Goal: Task Accomplishment & Management: Manage account settings

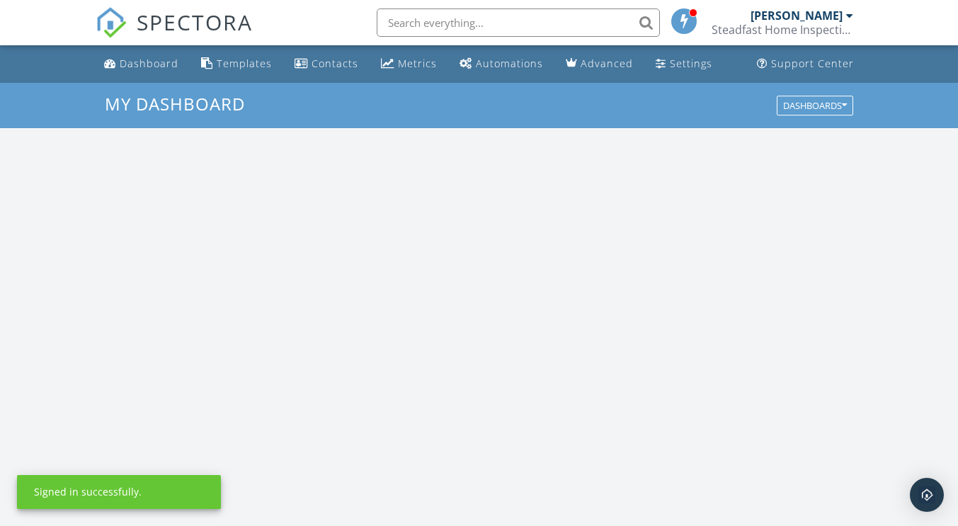
scroll to position [1310, 979]
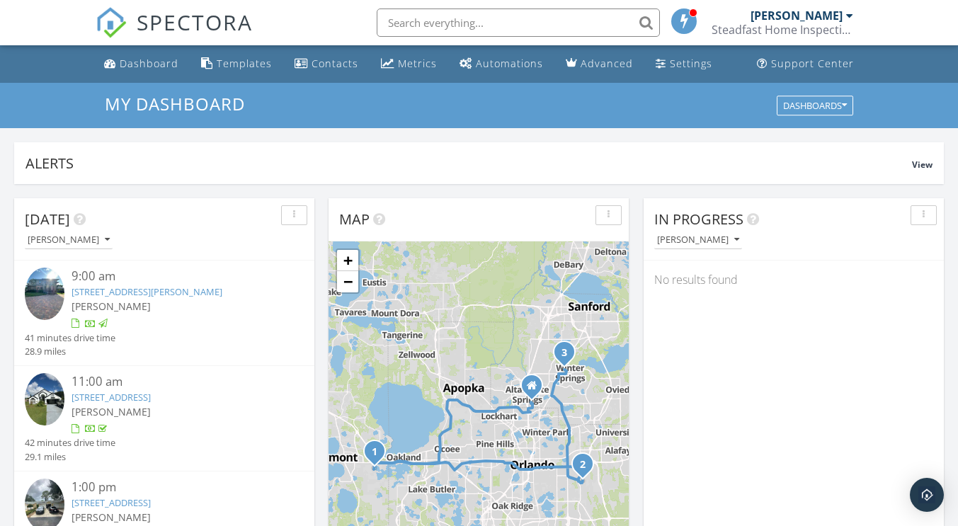
click at [504, 18] on input "text" at bounding box center [517, 22] width 283 height 28
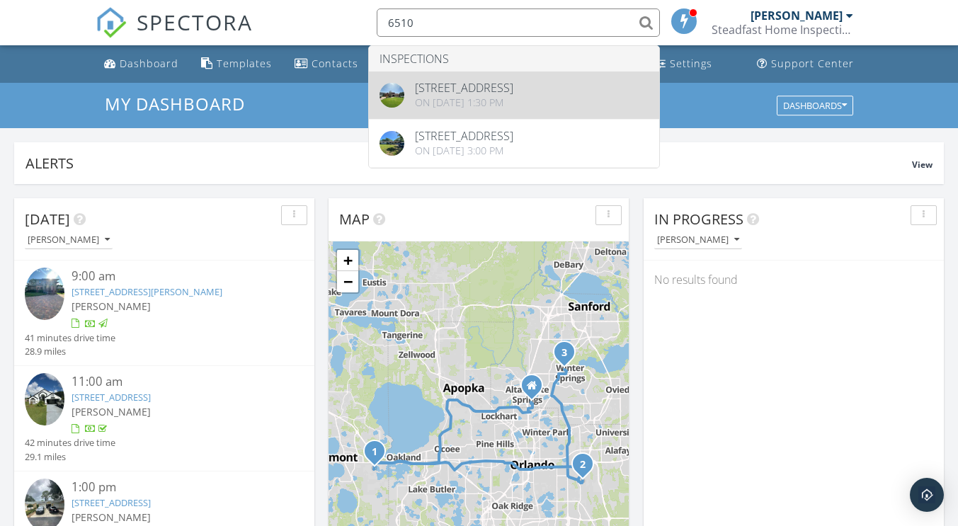
type input "6510"
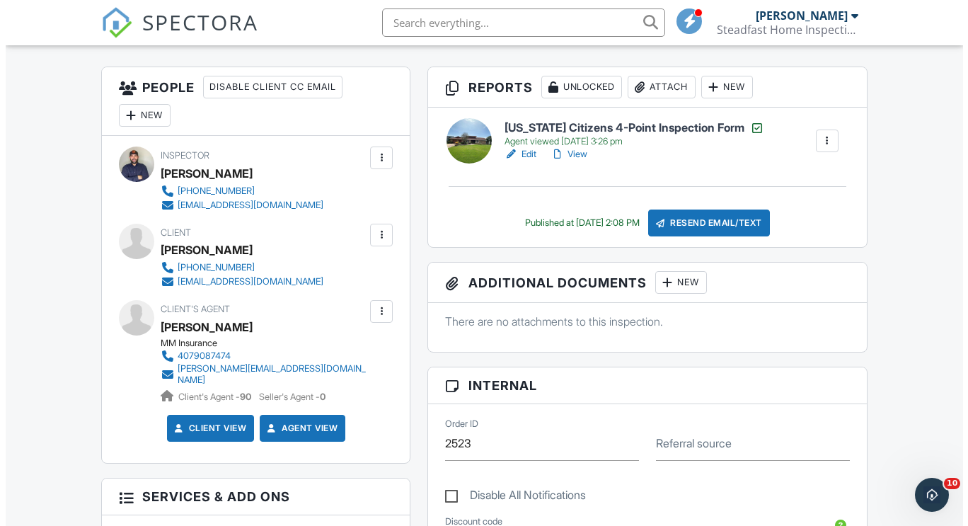
scroll to position [355, 0]
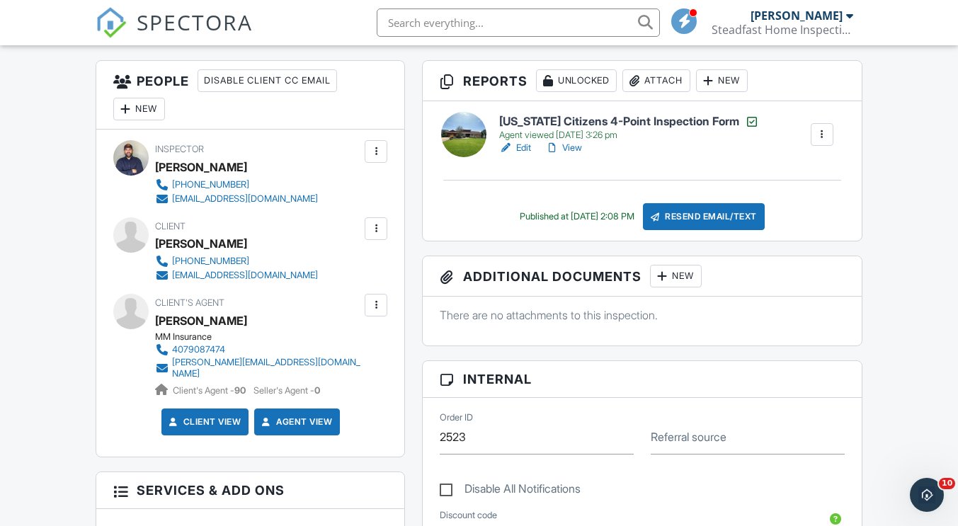
click at [374, 311] on div at bounding box center [376, 305] width 14 height 14
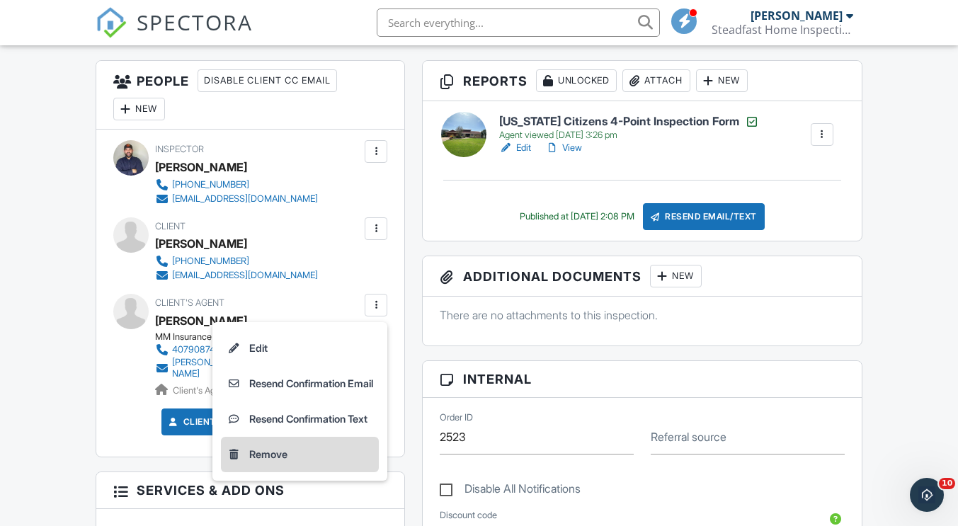
click at [315, 454] on li "Remove" at bounding box center [300, 454] width 158 height 35
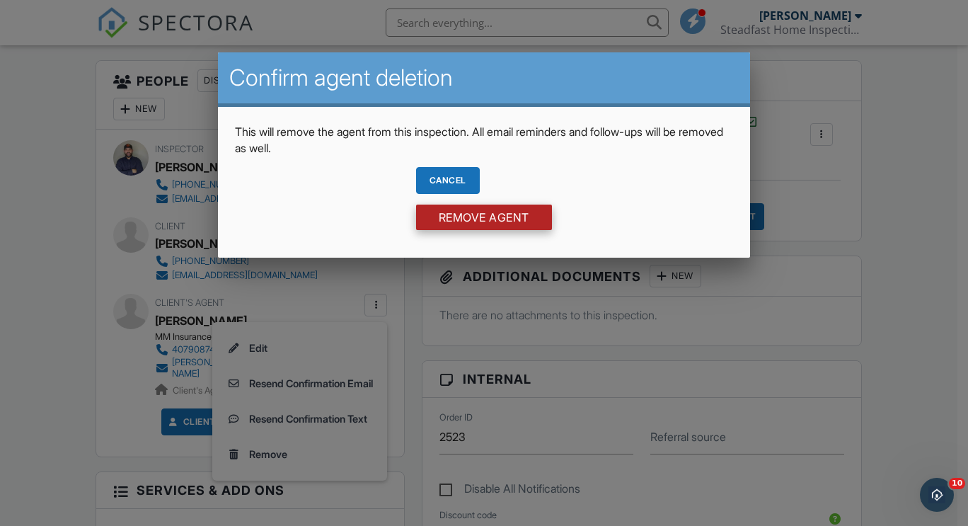
click at [452, 217] on input "Remove Agent" at bounding box center [484, 217] width 136 height 25
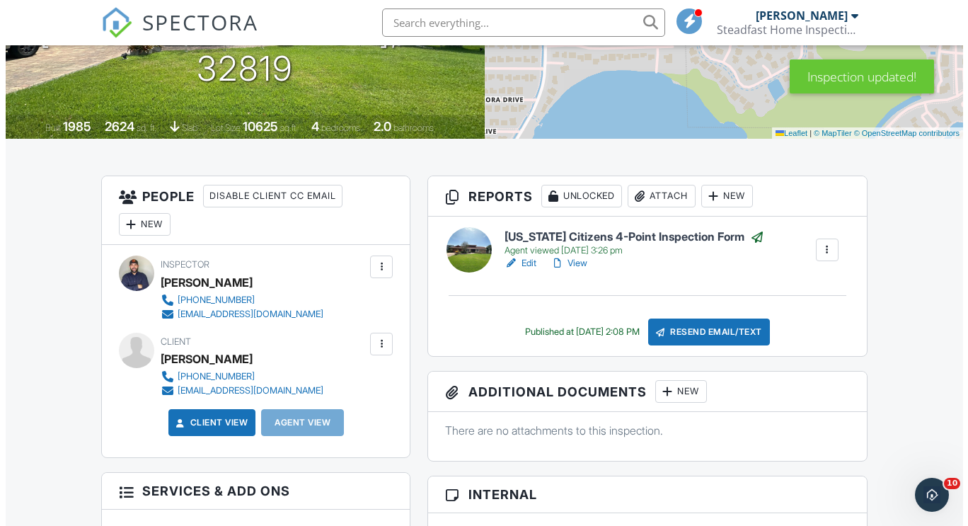
scroll to position [246, 0]
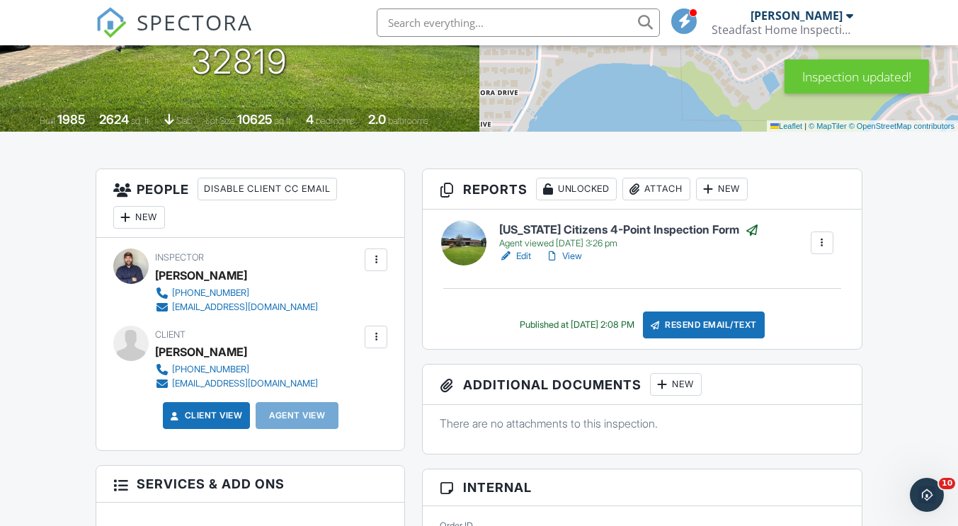
click at [151, 216] on div "New" at bounding box center [139, 217] width 52 height 23
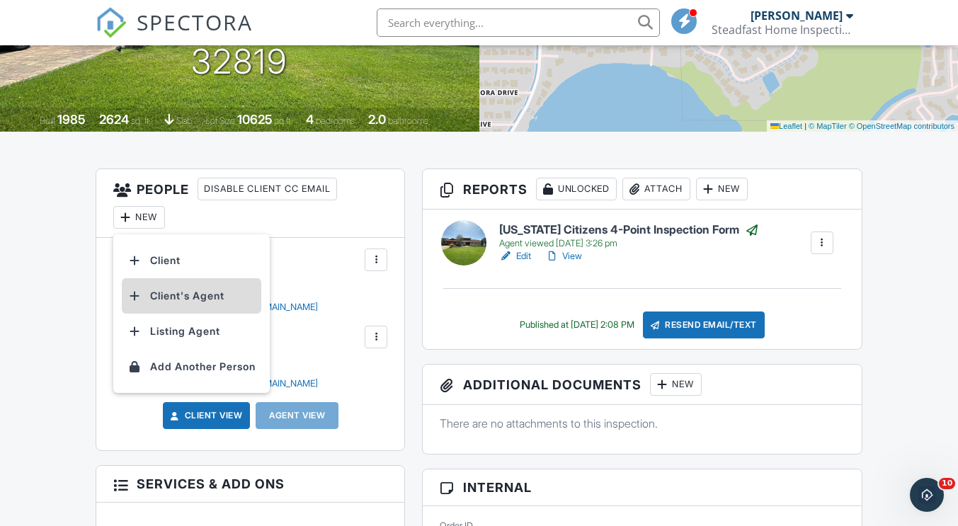
click at [184, 297] on li "Client's Agent" at bounding box center [191, 295] width 139 height 35
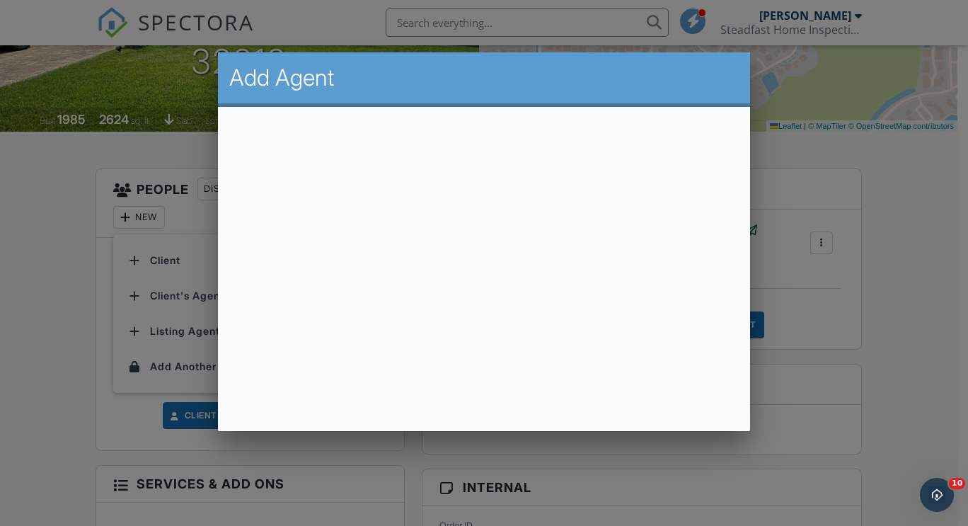
click at [61, 273] on div at bounding box center [484, 257] width 968 height 657
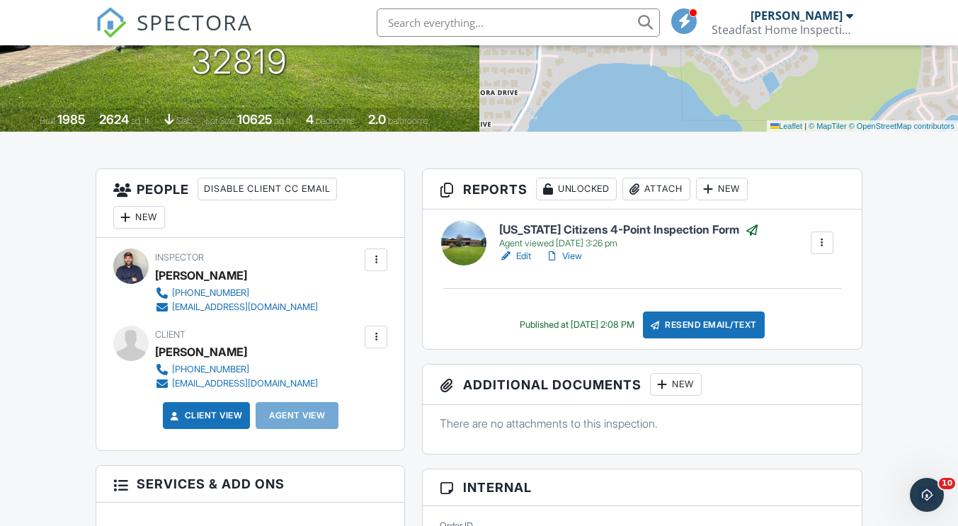
click at [155, 216] on div "New" at bounding box center [139, 217] width 52 height 23
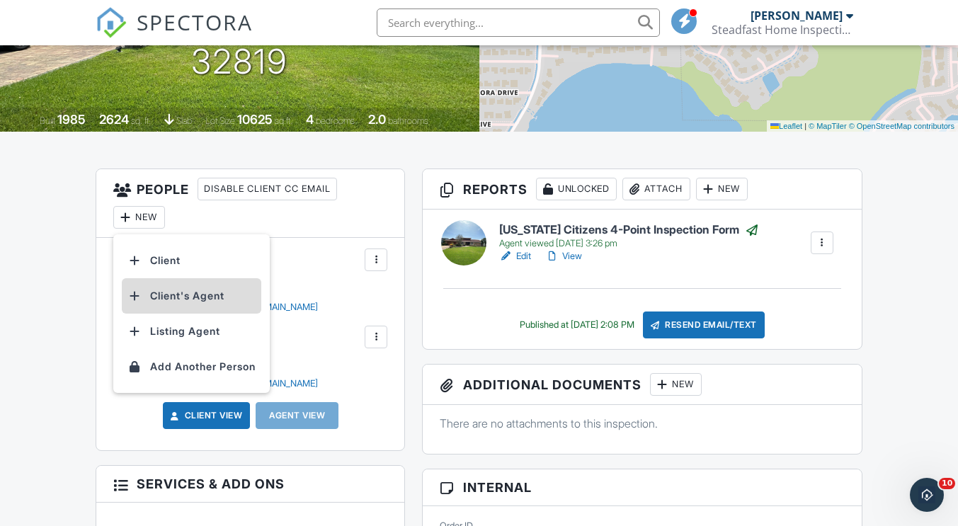
click at [178, 299] on li "Client's Agent" at bounding box center [191, 295] width 139 height 35
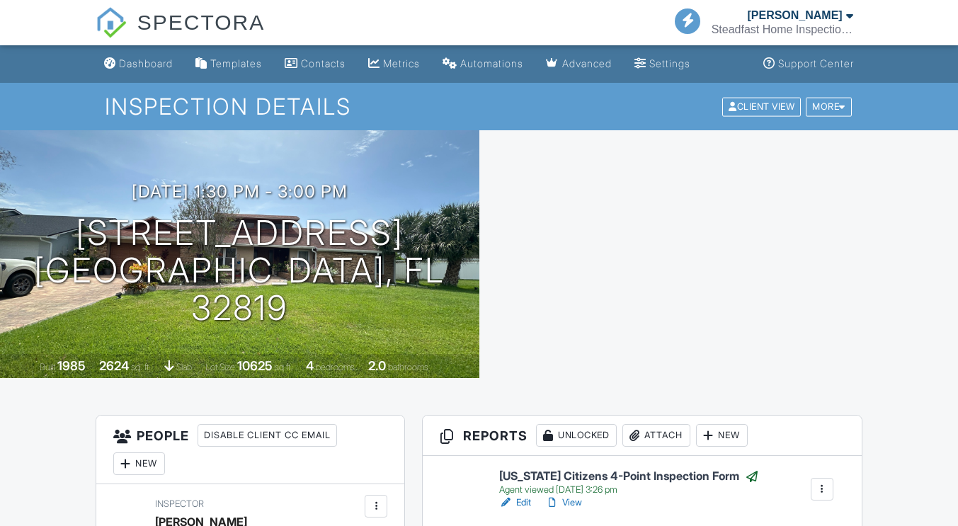
click at [146, 452] on div "New" at bounding box center [139, 463] width 52 height 23
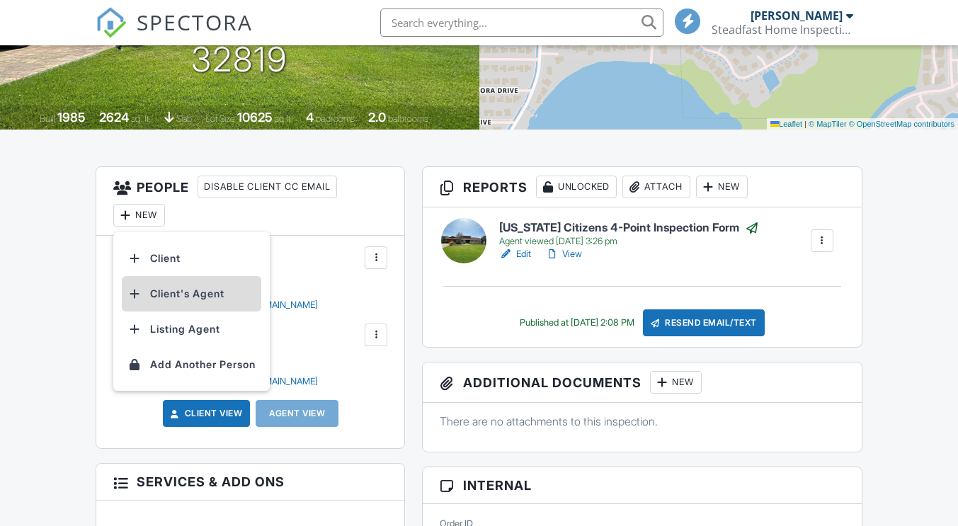
click at [182, 293] on li "Client's Agent" at bounding box center [191, 293] width 139 height 35
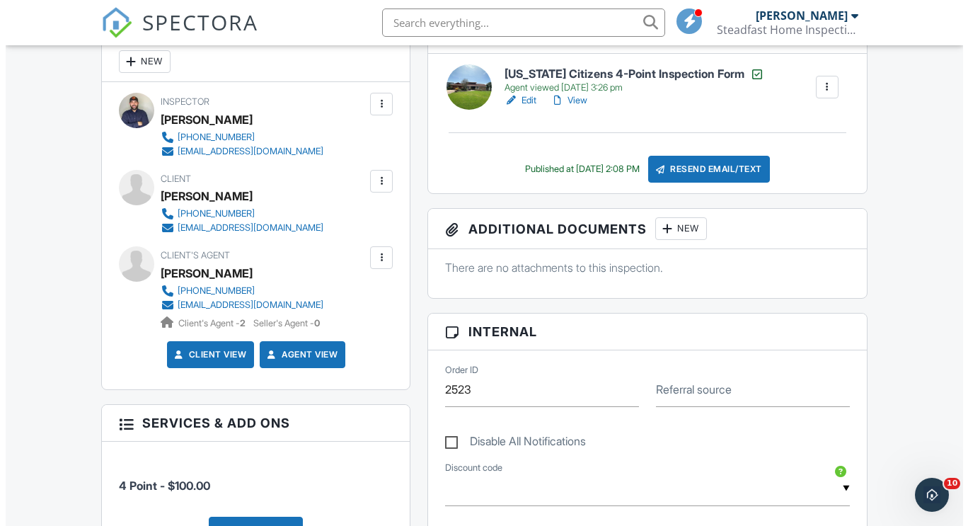
scroll to position [404, 0]
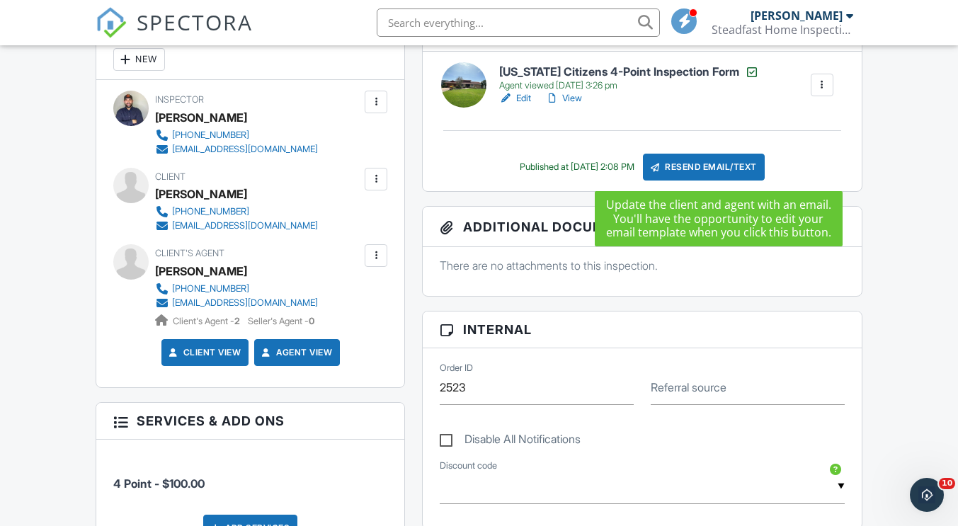
click at [686, 168] on div "Resend Email/Text" at bounding box center [704, 167] width 122 height 27
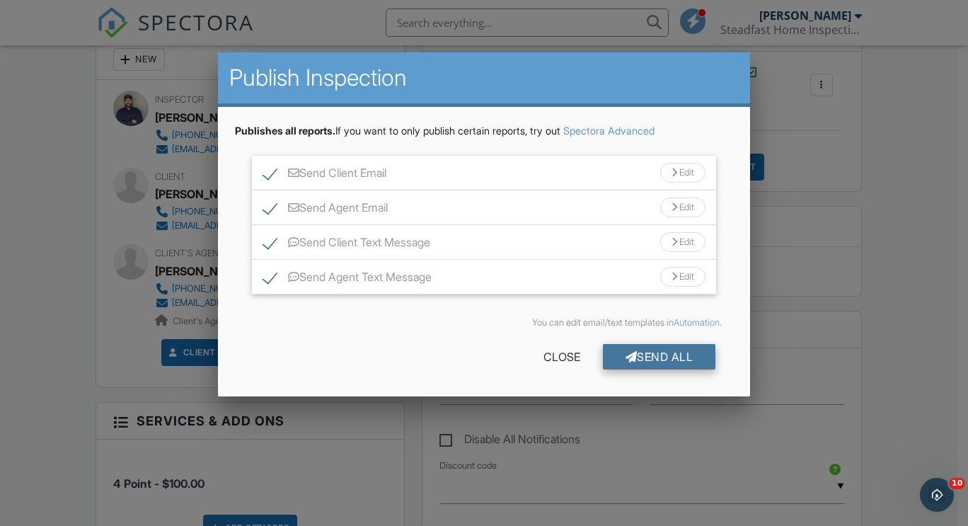
click at [628, 355] on div at bounding box center [632, 356] width 12 height 11
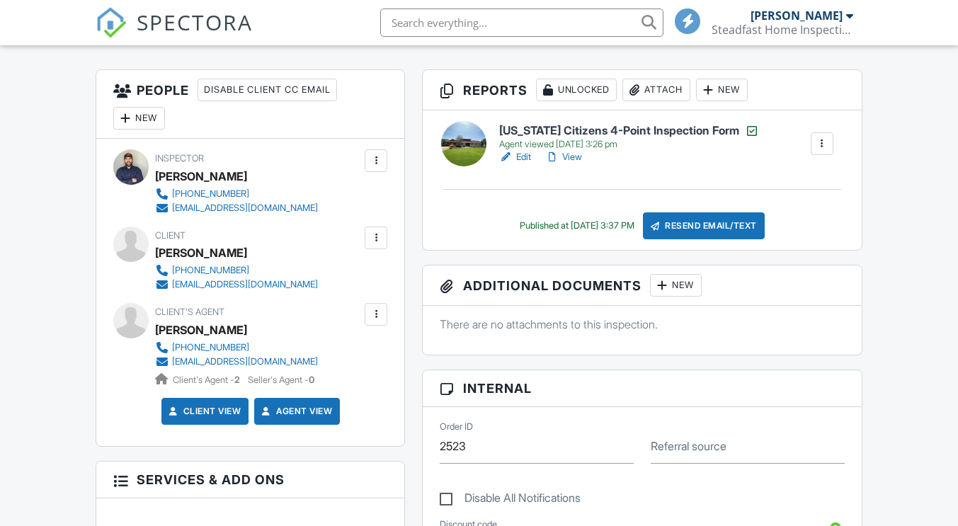
click at [411, 16] on input "text" at bounding box center [521, 22] width 283 height 28
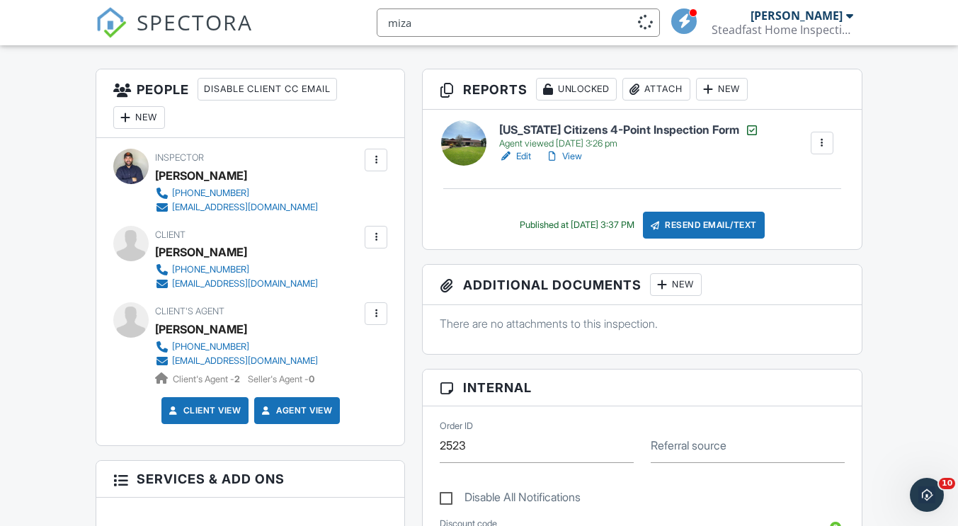
scroll to position [0, 0]
type input "m"
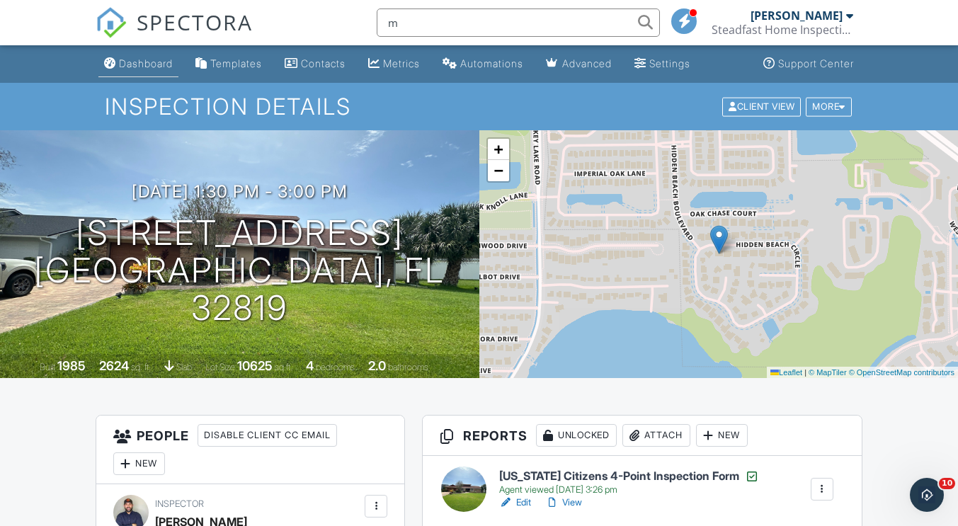
click at [154, 64] on div "Dashboard" at bounding box center [146, 63] width 54 height 12
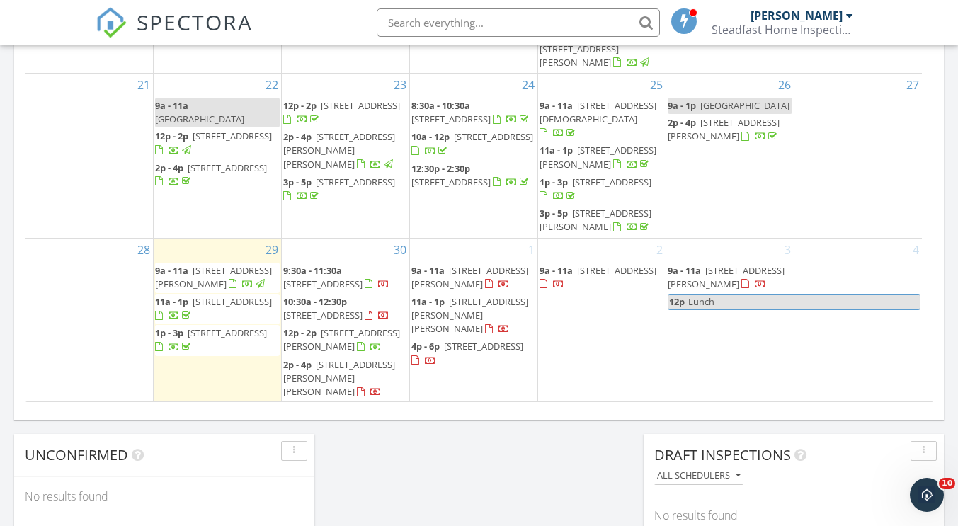
scroll to position [1058, 0]
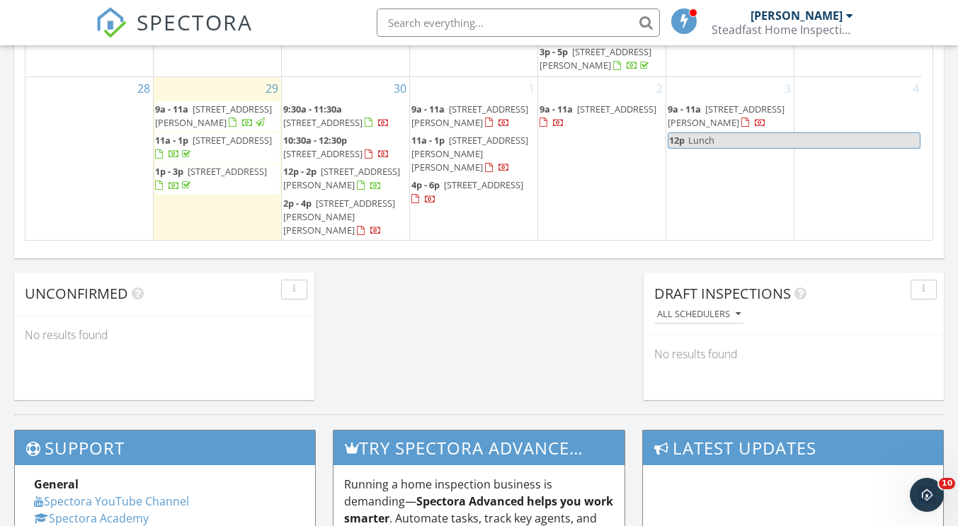
click at [870, 1] on nav "SPECTORA [PERSON_NAME] Steadfast Home Inspections llc Role: Inspector Change Ro…" at bounding box center [479, 22] width 958 height 45
click at [852, 12] on div at bounding box center [849, 15] width 7 height 11
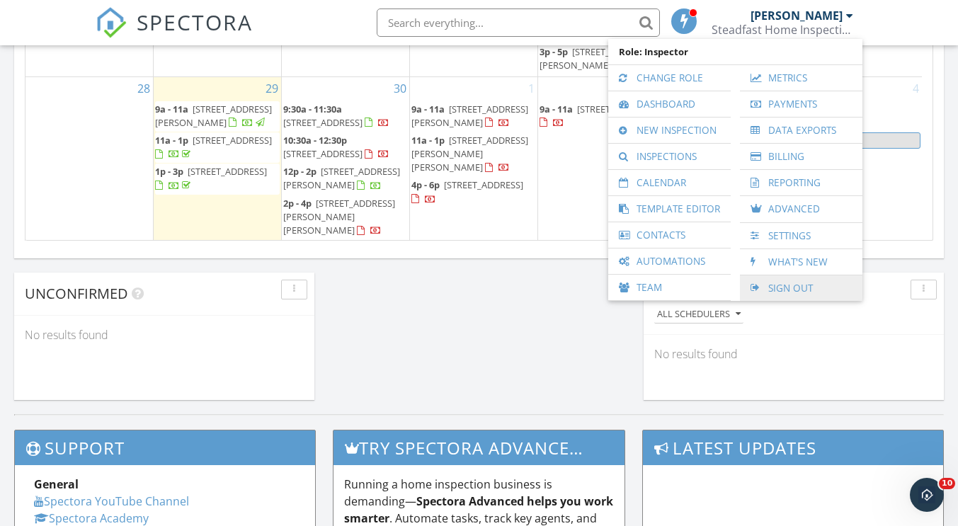
click at [788, 286] on link "Sign Out" at bounding box center [801, 287] width 108 height 25
